Goal: Transaction & Acquisition: Purchase product/service

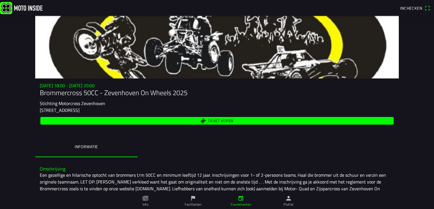
click at [215, 120] on span "Ticket kopen" at bounding box center [221, 121] width 26 height 4
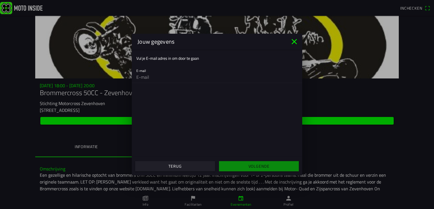
click at [165, 76] on input "email" at bounding box center [216, 77] width 161 height 11
type input "[EMAIL_ADDRESS][DOMAIN_NAME]"
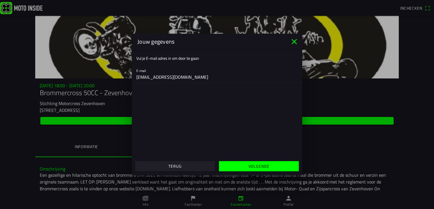
click at [0, 0] on slot "Volgende" at bounding box center [0, 0] width 0 height 0
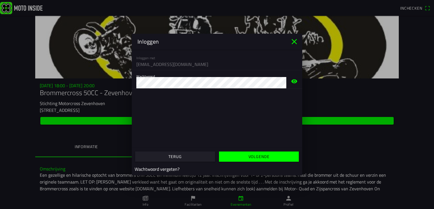
click at [293, 81] on icon "eye" at bounding box center [294, 81] width 7 height 18
click at [0, 0] on slot "Volgende" at bounding box center [0, 0] width 0 height 0
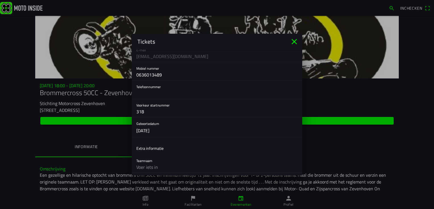
scroll to position [114, 0]
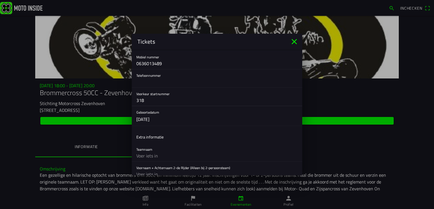
click at [155, 102] on input "318" at bounding box center [216, 100] width 161 height 11
type input "3"
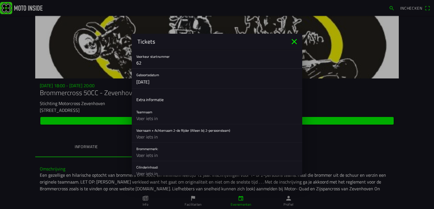
scroll to position [170, 0]
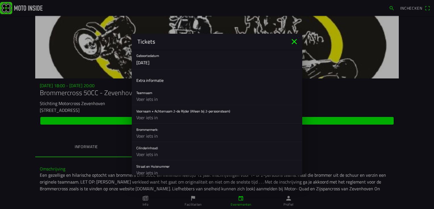
type input "62"
click at [150, 101] on input "text" at bounding box center [216, 99] width 161 height 11
type input "Beregoed"
click at [158, 119] on input "text" at bounding box center [216, 117] width 161 height 11
click at [154, 137] on input "text" at bounding box center [216, 136] width 161 height 11
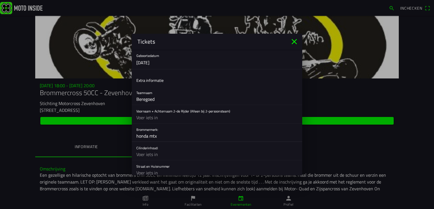
type input "honda mtx"
click at [159, 157] on input "text" at bounding box center [216, 154] width 161 height 11
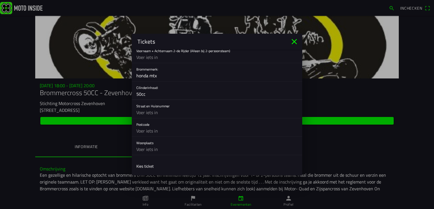
scroll to position [253, 0]
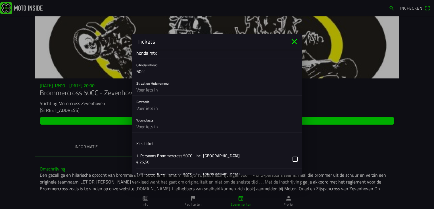
type input "50cc"
click at [149, 88] on input "text" at bounding box center [216, 89] width 161 height 11
type input "lindelaan 17"
click at [144, 108] on input "text" at bounding box center [216, 108] width 161 height 11
type input "2421 vr"
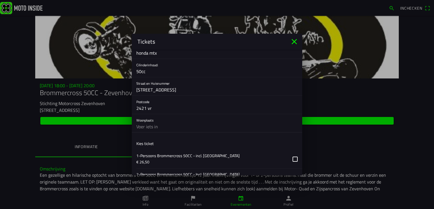
click at [148, 125] on input "text" at bounding box center [216, 126] width 161 height 11
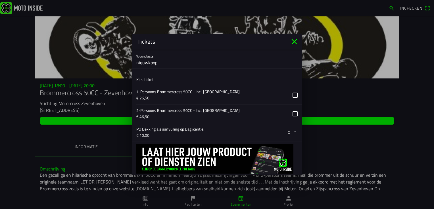
scroll to position [321, 0]
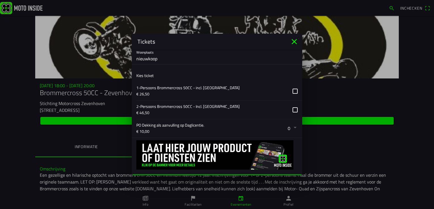
type input "nieuwkoop"
click at [290, 91] on button "button" at bounding box center [219, 91] width 166 height 18
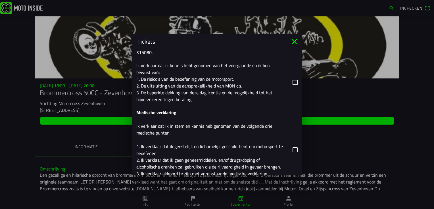
scroll to position [715, 0]
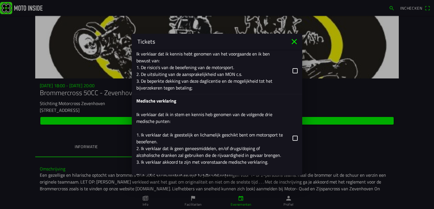
click at [291, 69] on button "button" at bounding box center [219, 70] width 166 height 47
click at [291, 137] on button "button" at bounding box center [219, 138] width 166 height 88
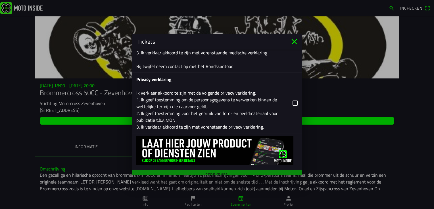
scroll to position [829, 0]
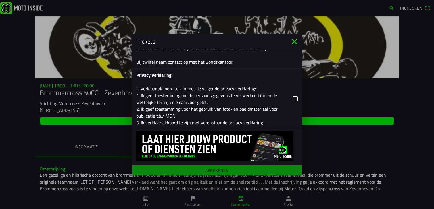
click at [290, 97] on button "button" at bounding box center [219, 99] width 166 height 60
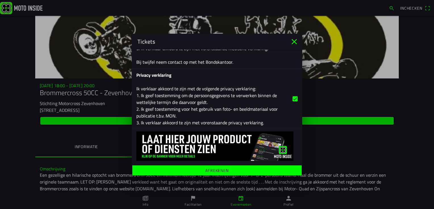
click at [214, 170] on ion-label "Afrekenen" at bounding box center [216, 171] width 23 height 4
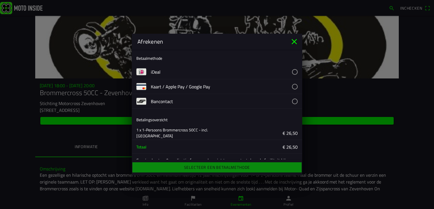
click at [291, 70] on button "button" at bounding box center [226, 72] width 151 height 14
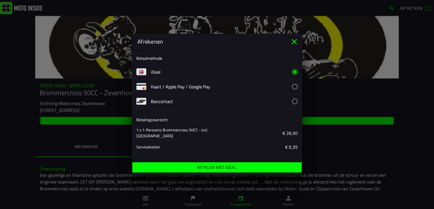
click at [210, 169] on ion-label "Betalen met iDeal" at bounding box center [216, 168] width 39 height 4
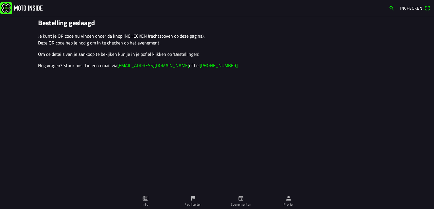
click at [410, 9] on span "Inchecken" at bounding box center [411, 8] width 22 height 6
